Goal: Task Accomplishment & Management: Manage account settings

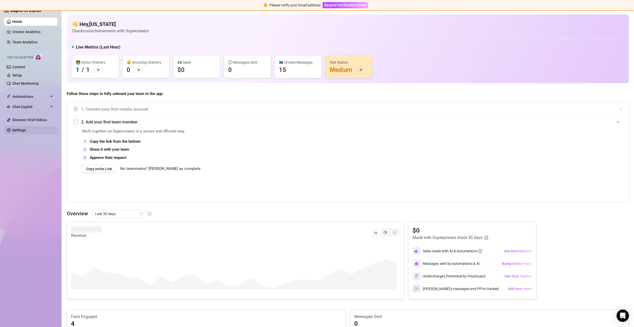
click at [21, 128] on link "Settings" at bounding box center [19, 130] width 14 height 4
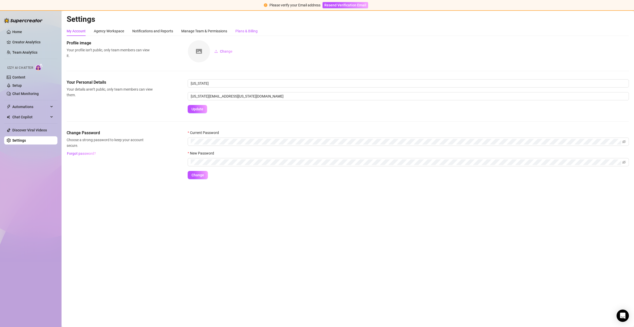
click at [245, 33] on div "Plans & Billing" at bounding box center [246, 31] width 22 height 6
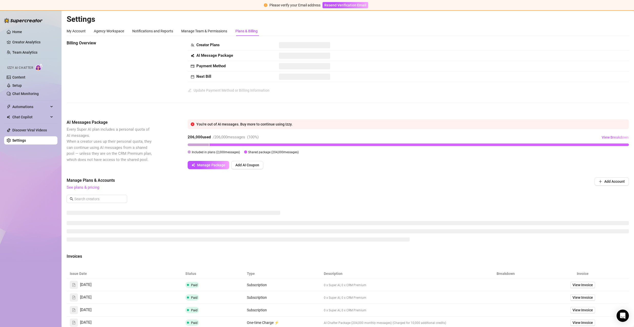
drag, startPoint x: 257, startPoint y: 27, endPoint x: 255, endPoint y: 30, distance: 4.1
click at [257, 27] on div "Plans & Billing" at bounding box center [246, 31] width 22 height 10
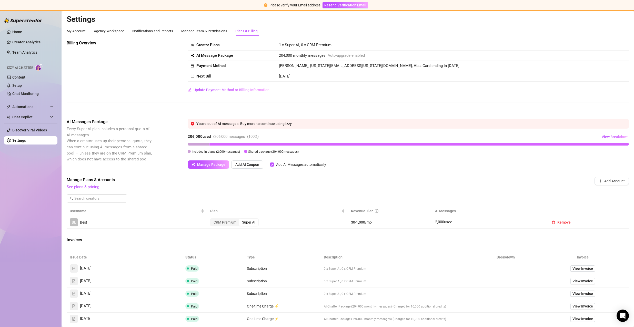
click at [255, 30] on div "Plans & Billing" at bounding box center [246, 31] width 22 height 6
click at [212, 163] on span "Manage Package" at bounding box center [211, 164] width 28 height 4
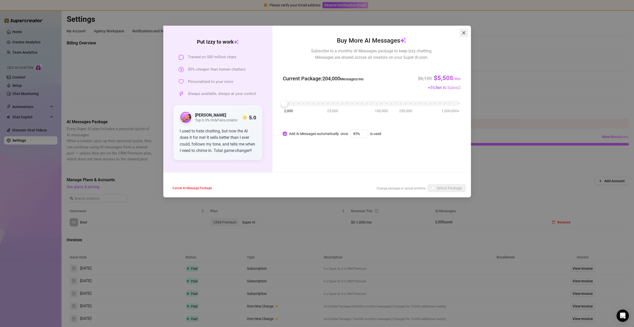
click at [464, 29] on button "Close" at bounding box center [464, 33] width 8 height 8
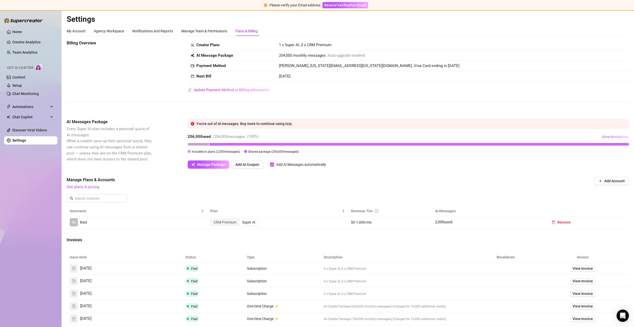
click at [602, 136] on span "View Breakdown" at bounding box center [615, 137] width 27 height 4
click at [595, 112] on div "Billing Overview Creator Plans 1 x Super AI, 0 x CRM Premium AI Message Package…" at bounding box center [348, 203] width 562 height 326
click at [261, 160] on button "Add AI Coupon" at bounding box center [247, 164] width 32 height 8
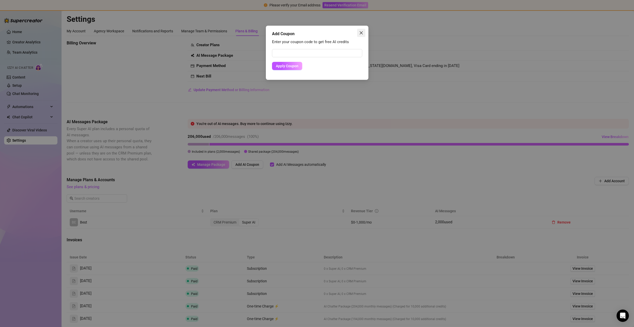
click at [363, 30] on button "Close" at bounding box center [361, 33] width 8 height 8
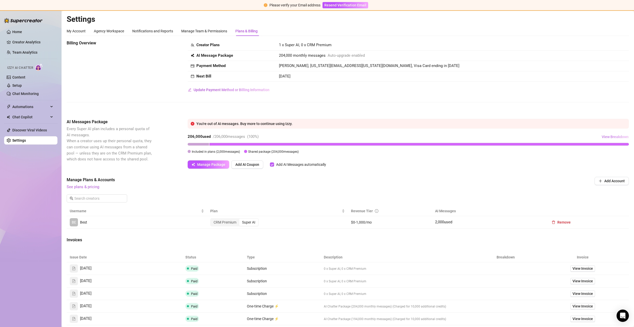
click at [611, 137] on span "View Breakdown" at bounding box center [615, 137] width 27 height 4
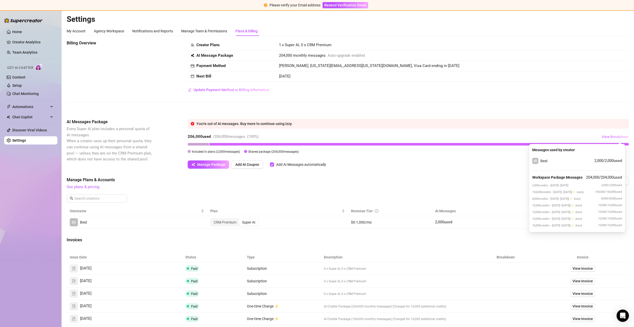
click at [604, 137] on span "View Breakdown" at bounding box center [615, 137] width 27 height 4
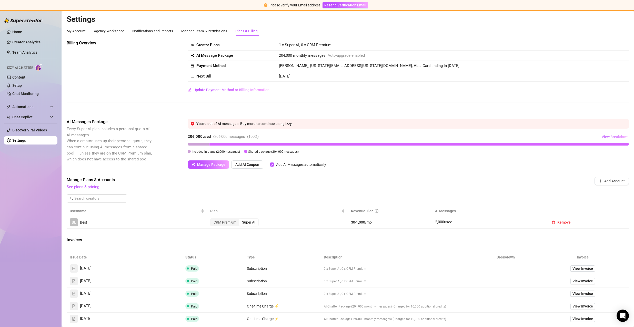
click at [602, 135] on span "View Breakdown" at bounding box center [615, 137] width 27 height 4
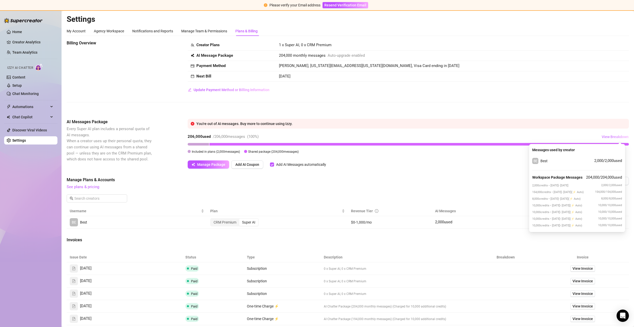
click at [602, 136] on span "View Breakdown" at bounding box center [615, 137] width 27 height 4
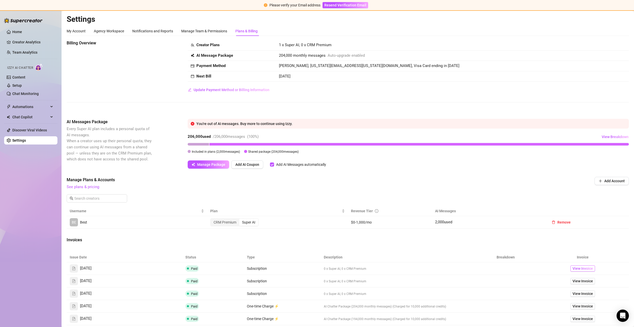
click at [579, 267] on span "View Invoice" at bounding box center [582, 268] width 21 height 6
click at [596, 15] on h2 "Settings" at bounding box center [348, 19] width 562 height 10
click at [612, 16] on h2 "Settings" at bounding box center [348, 19] width 562 height 10
drag, startPoint x: 619, startPoint y: 16, endPoint x: 622, endPoint y: 16, distance: 3.1
click at [619, 16] on h2 "Settings" at bounding box center [348, 19] width 562 height 10
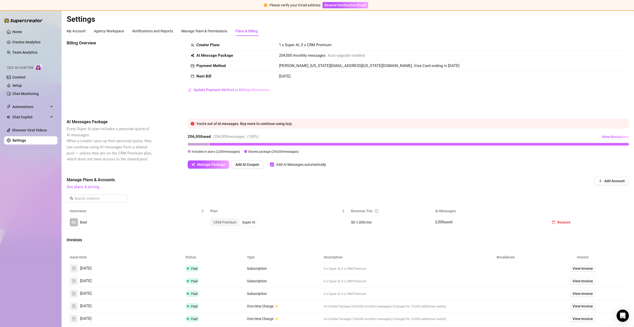
click at [624, 15] on h2 "Settings" at bounding box center [348, 19] width 562 height 10
click at [627, 14] on main "Settings My Account Agency Workspace Notifications and Reports Manage Team & Pe…" at bounding box center [348, 199] width 572 height 377
click at [560, 16] on h2 "Settings" at bounding box center [348, 19] width 562 height 10
